Goal: Task Accomplishment & Management: Complete application form

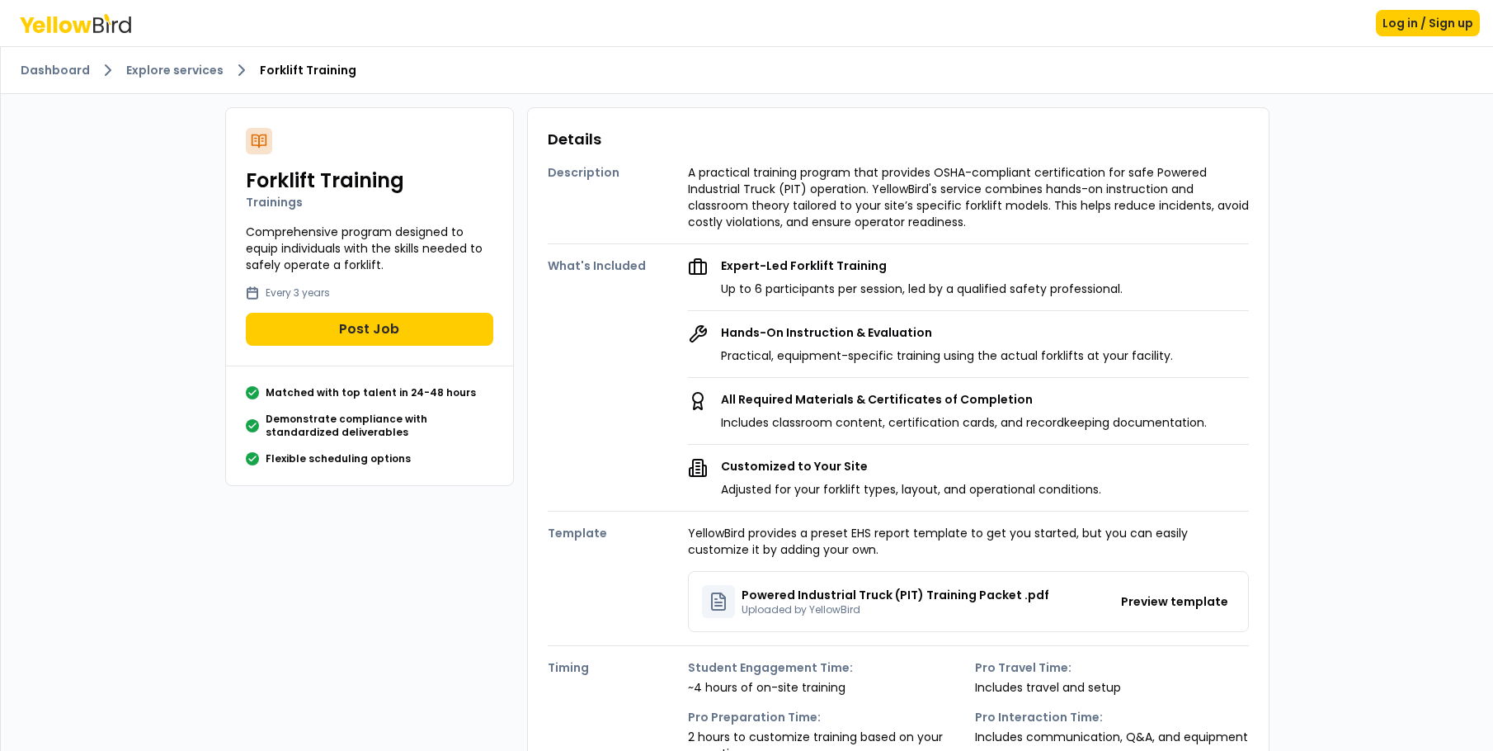
click at [106, 26] on icon at bounding box center [75, 23] width 111 height 19
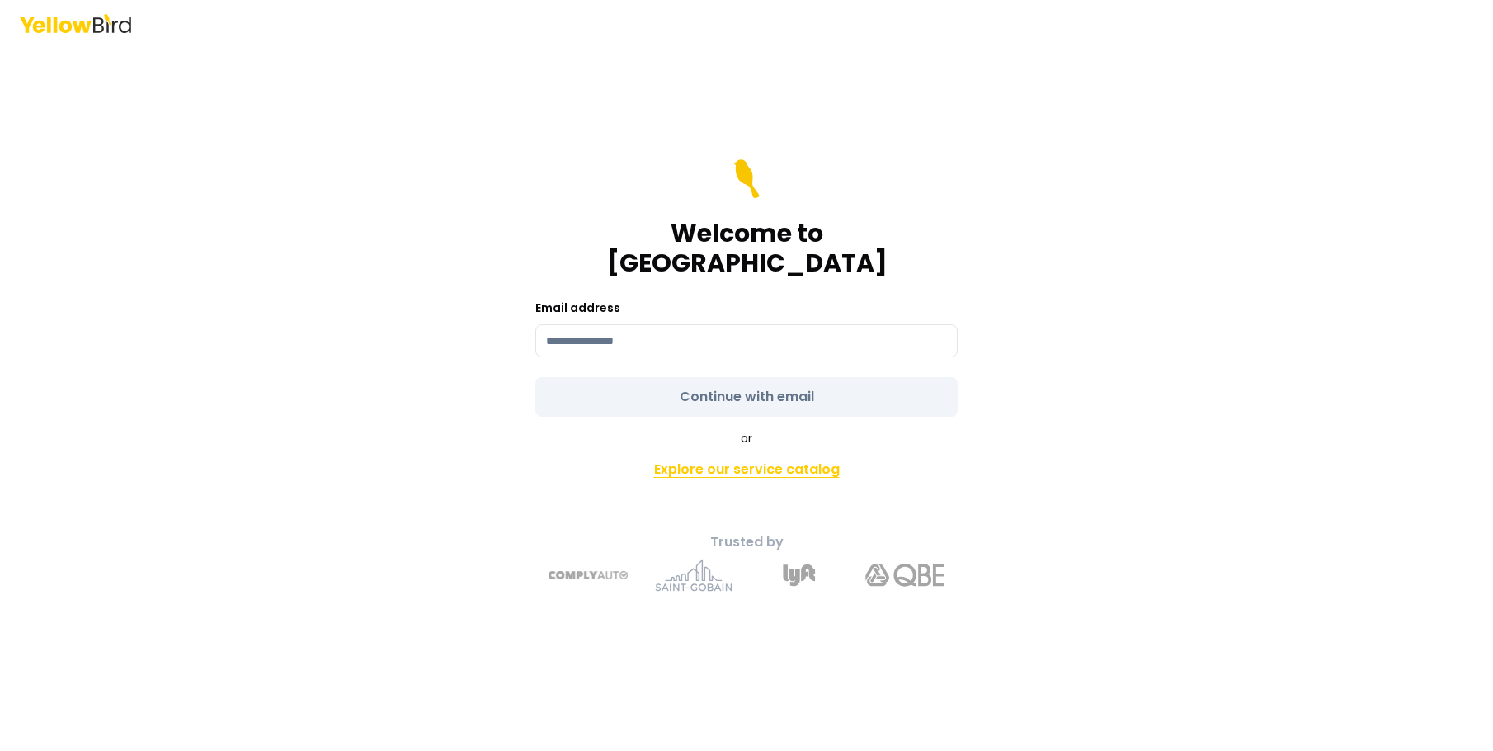
click at [696, 464] on link "Explore our service catalog" at bounding box center [746, 469] width 581 height 33
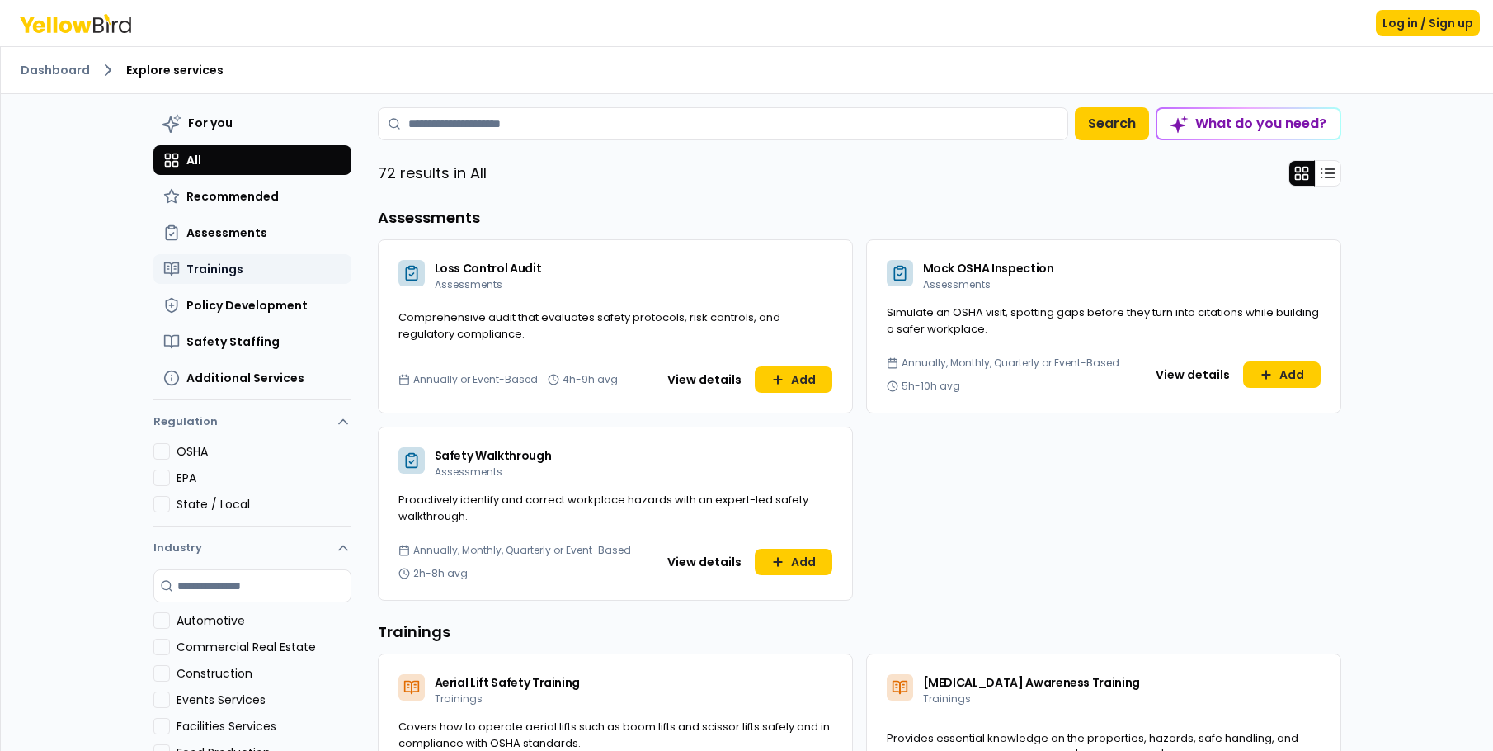
click at [227, 272] on span "Trainings" at bounding box center [214, 269] width 57 height 16
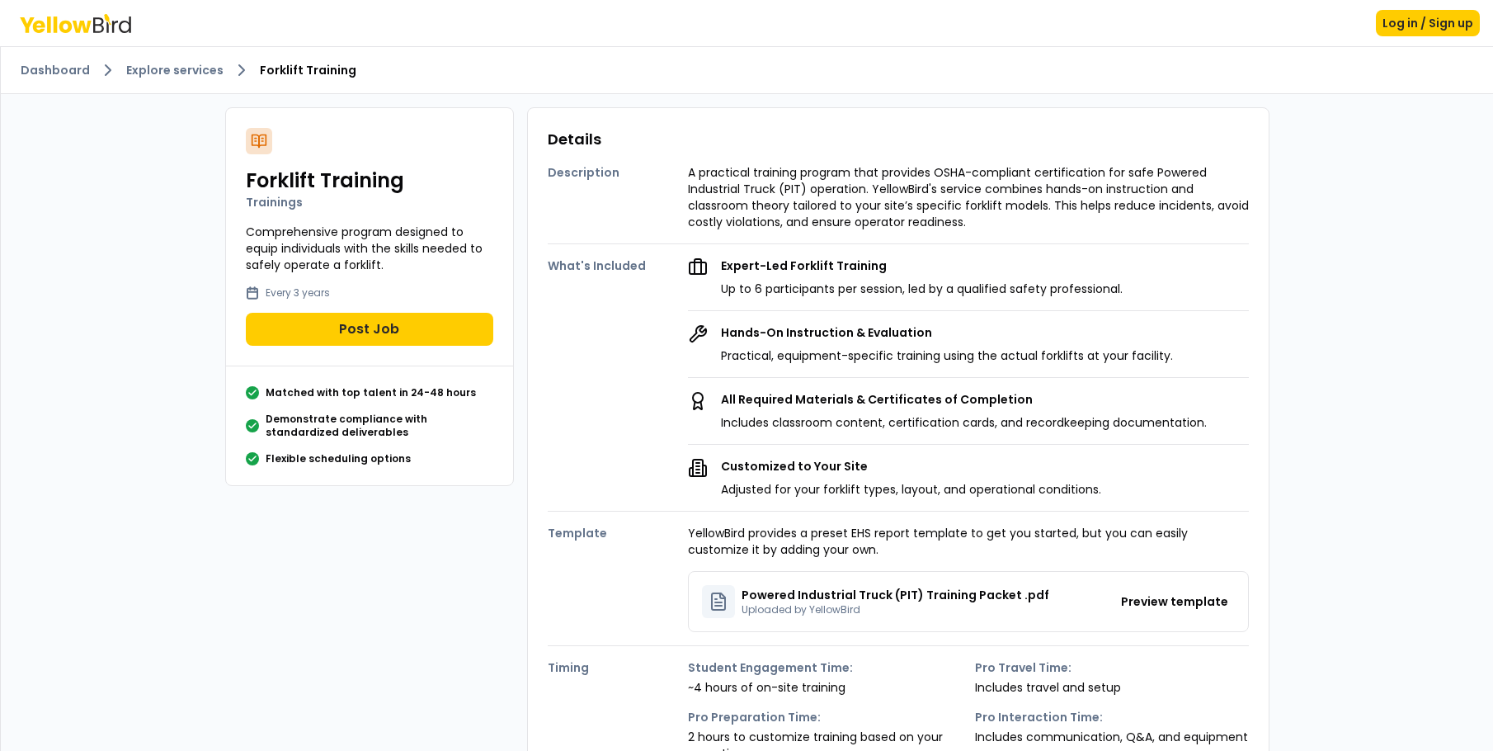
click at [330, 251] on p "Comprehensive program designed to equip individuals with the skills needed to s…" at bounding box center [369, 248] width 247 height 49
drag, startPoint x: 313, startPoint y: 167, endPoint x: 279, endPoint y: 180, distance: 36.8
click at [310, 169] on h2 "Forklift Training" at bounding box center [369, 180] width 247 height 26
click at [252, 207] on p "Trainings" at bounding box center [369, 202] width 247 height 16
click at [346, 332] on button "Post Job" at bounding box center [369, 329] width 247 height 33
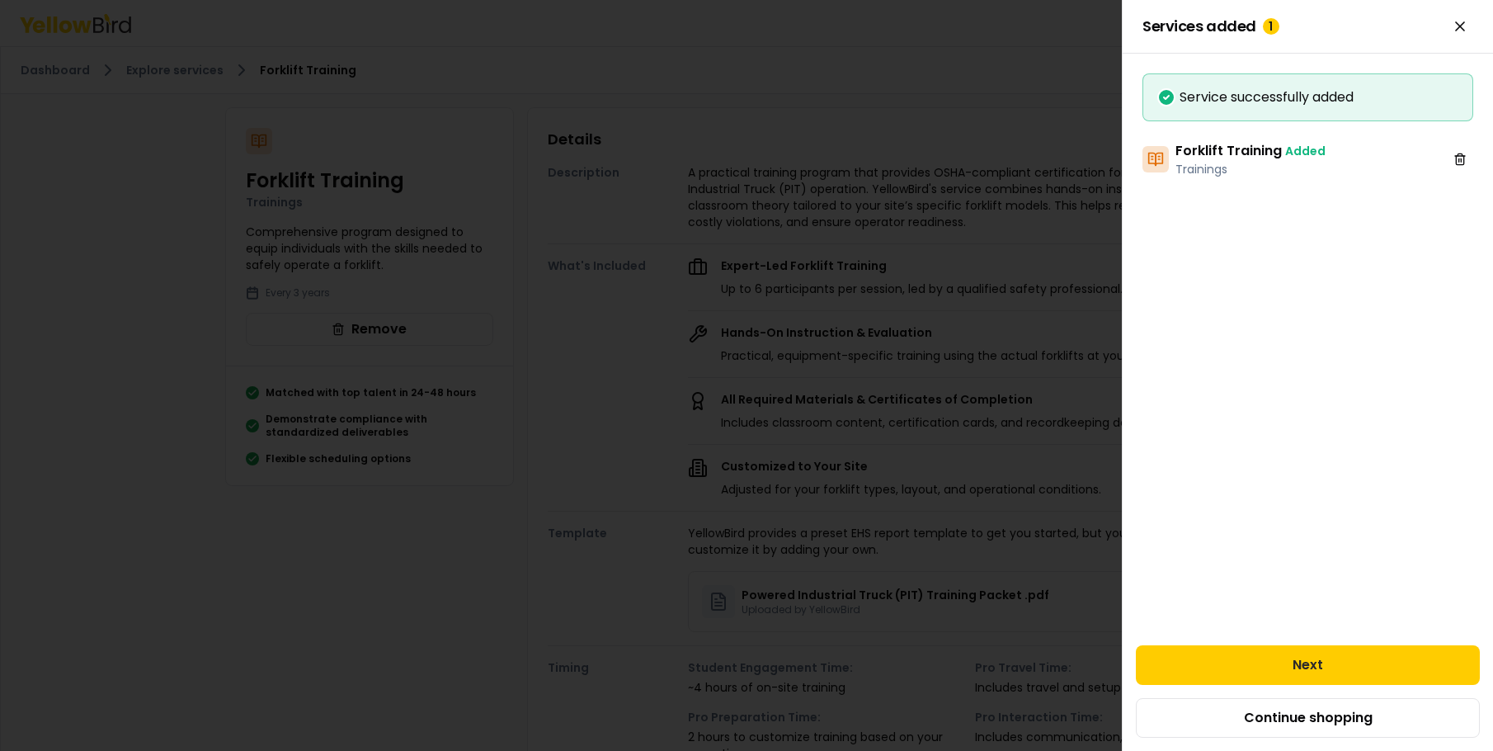
click at [1286, 152] on span "Added" at bounding box center [1305, 151] width 40 height 16
click at [1319, 653] on button "Next" at bounding box center [1308, 665] width 344 height 40
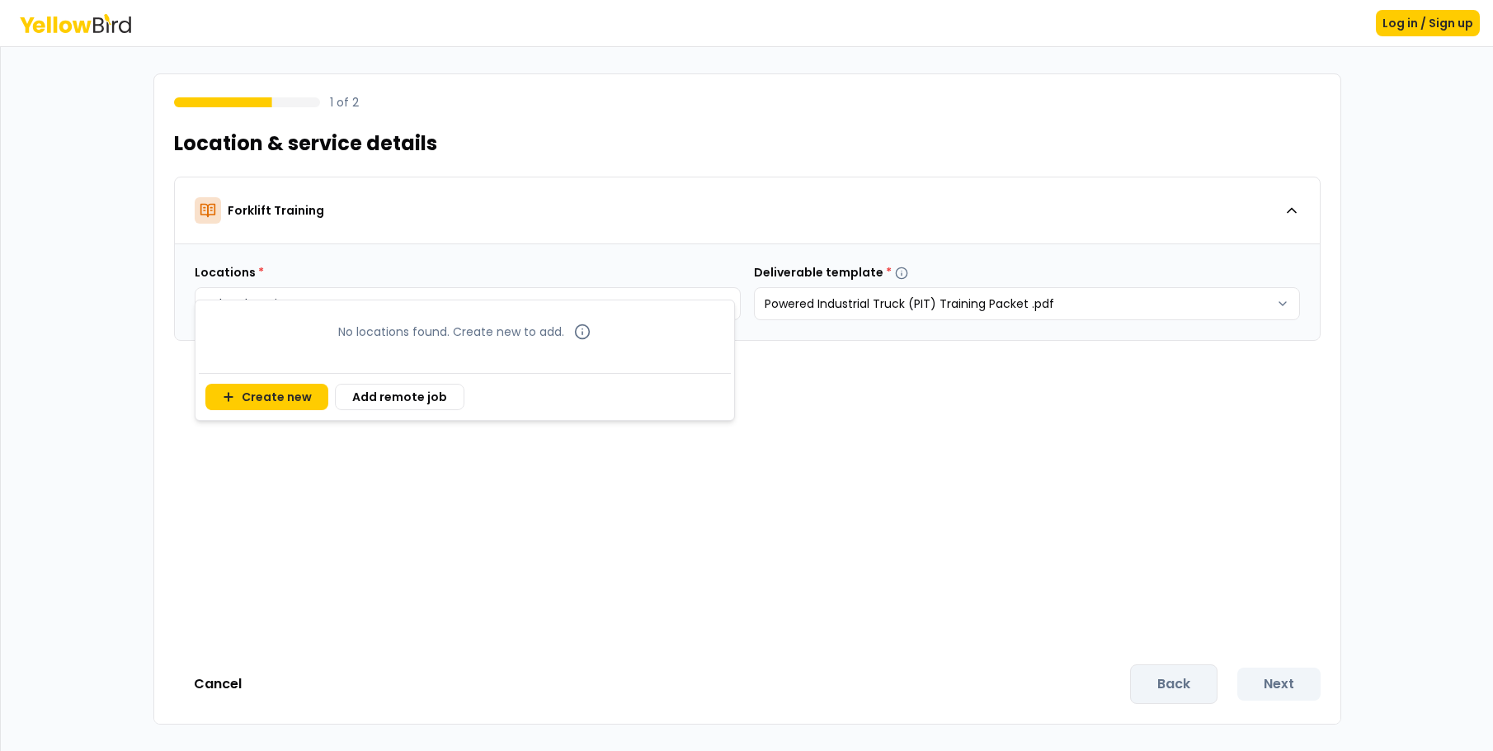
click at [565, 316] on body "Log in / Sign up 1 of 2 Location & service details Forklift Training Locations …" at bounding box center [746, 375] width 1493 height 751
click at [822, 308] on html "Log in / Sign up 1 of 2 Location & service details Forklift Training Locations …" at bounding box center [746, 375] width 1493 height 751
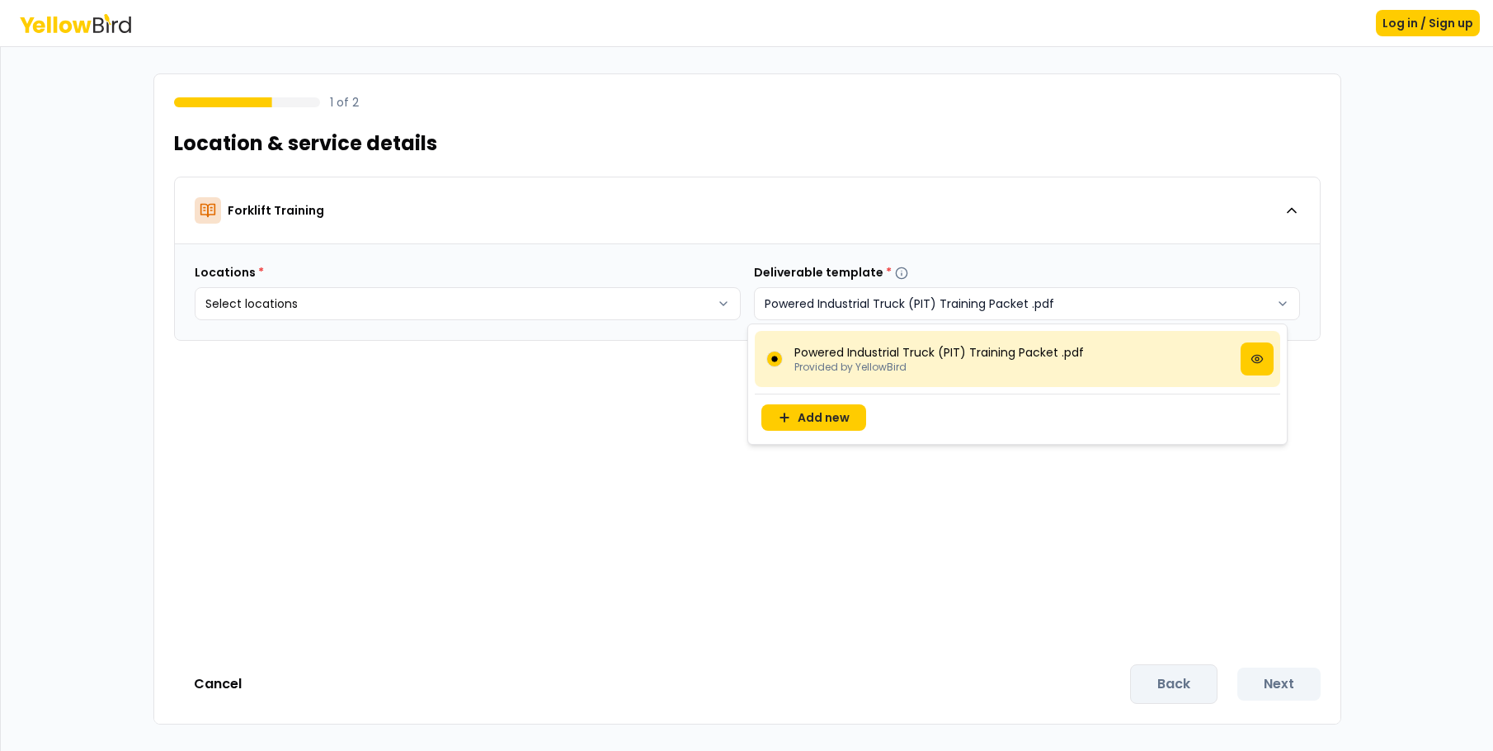
click at [822, 308] on html "Log in / Sign up 1 of 2 Location & service details Forklift Training Locations …" at bounding box center [746, 375] width 1493 height 751
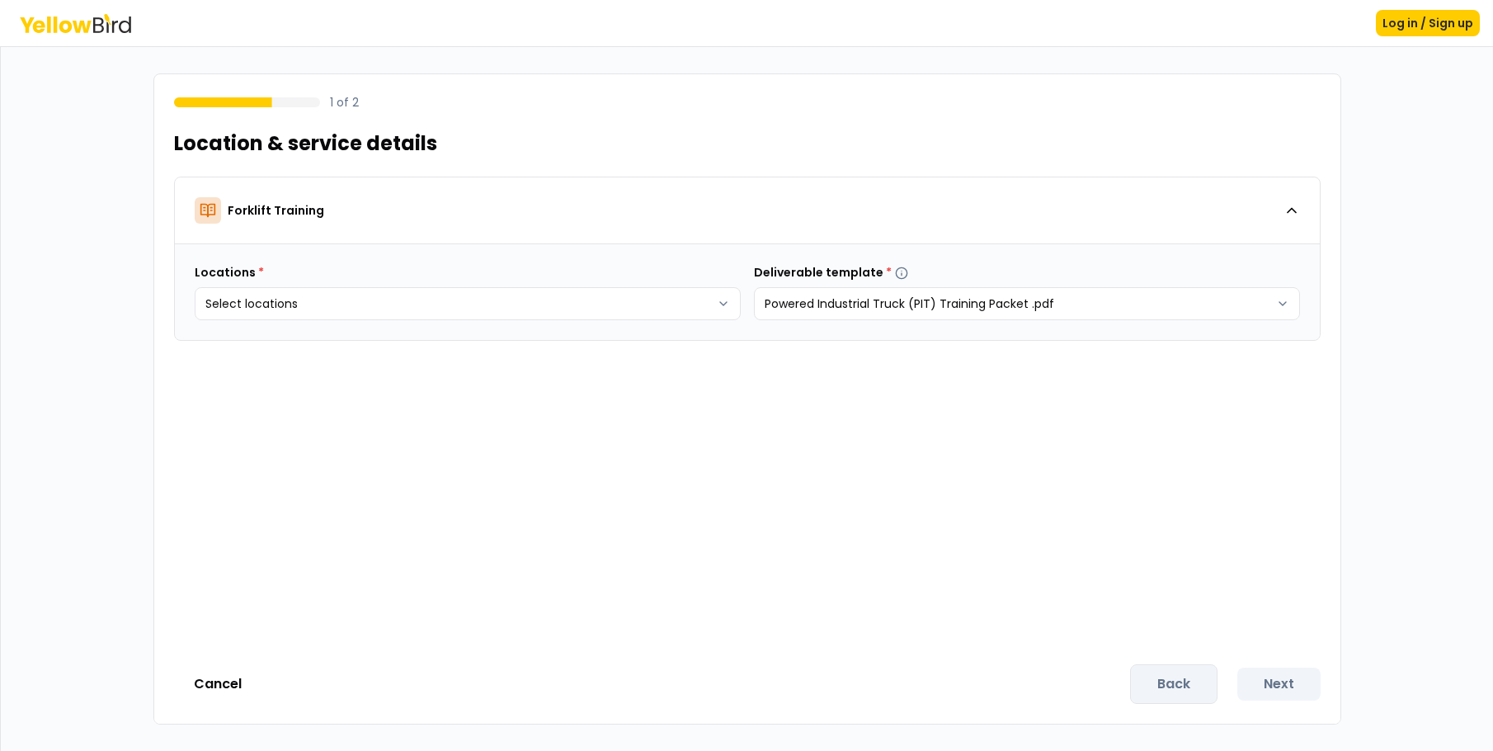
click at [104, 18] on icon at bounding box center [75, 23] width 111 height 19
